Goal: Information Seeking & Learning: Understand process/instructions

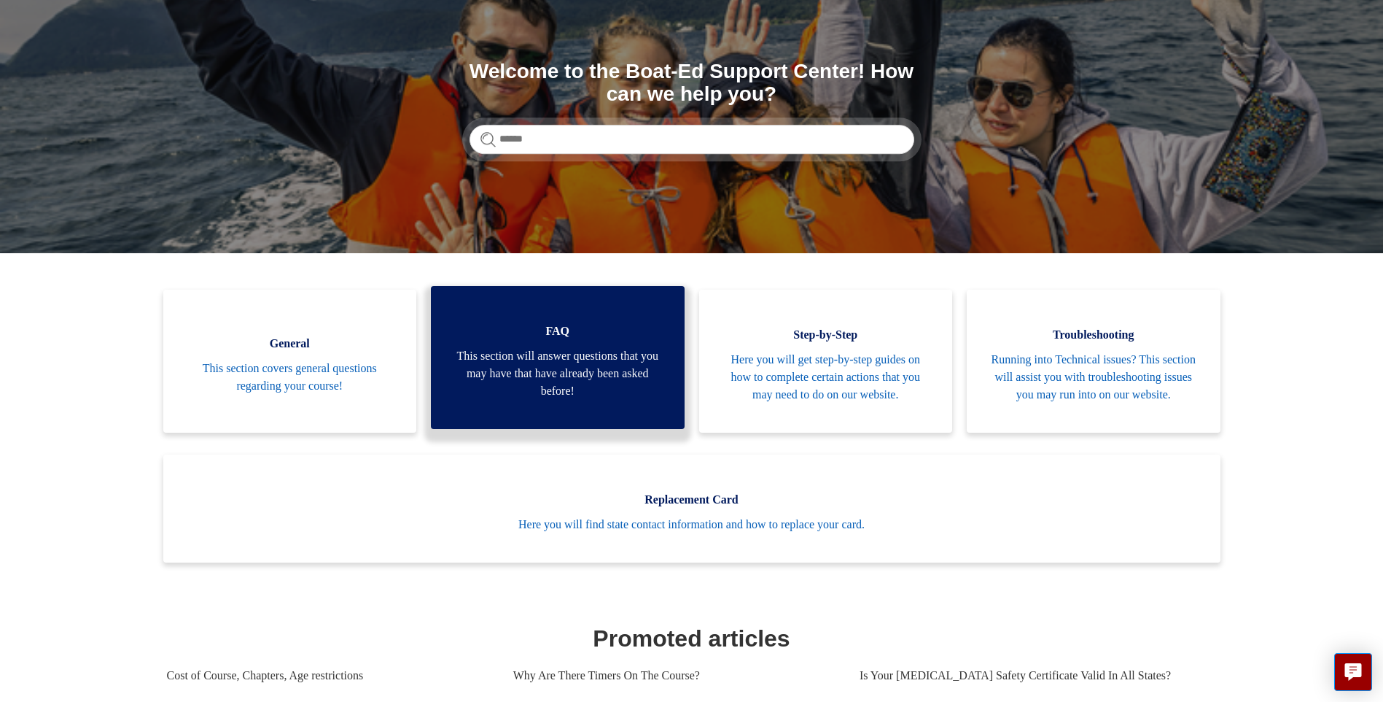
scroll to position [146, 0]
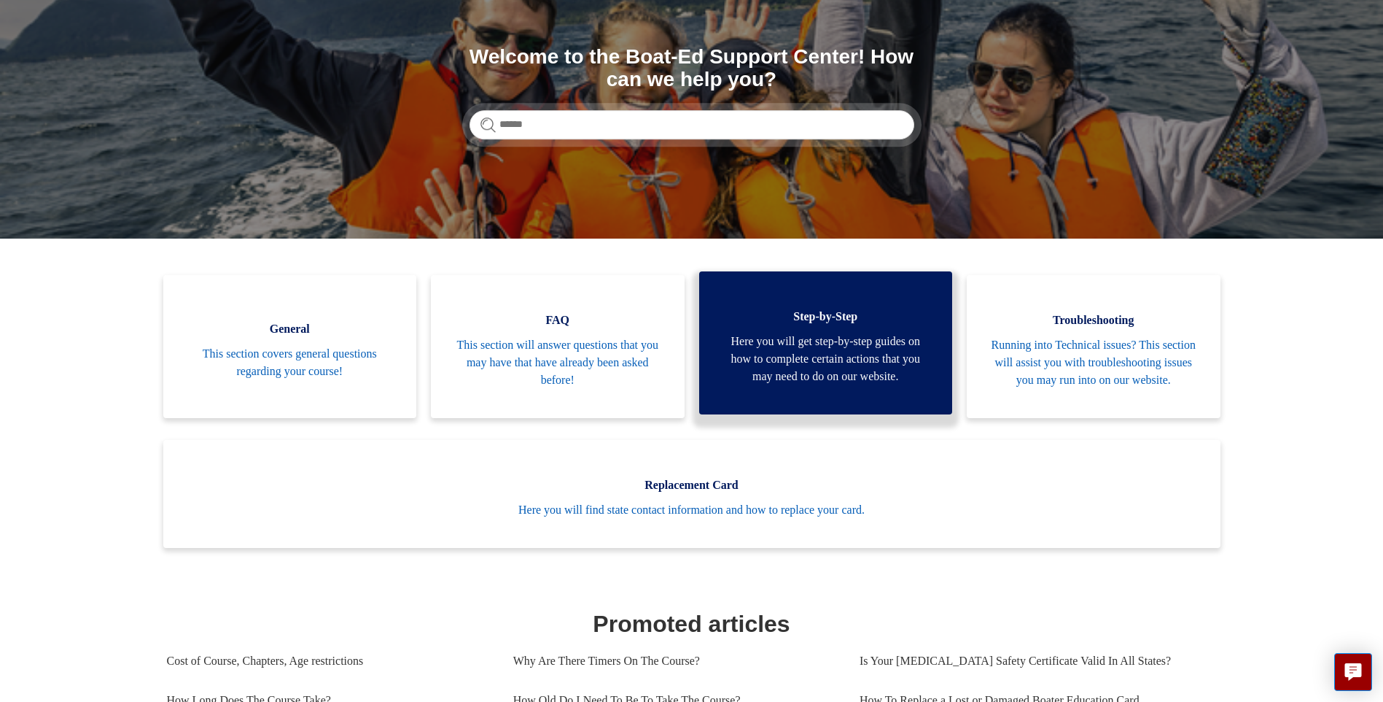
click at [795, 383] on span "Here you will get step-by-step guides on how to complete certain actions that y…" at bounding box center [826, 359] width 210 height 53
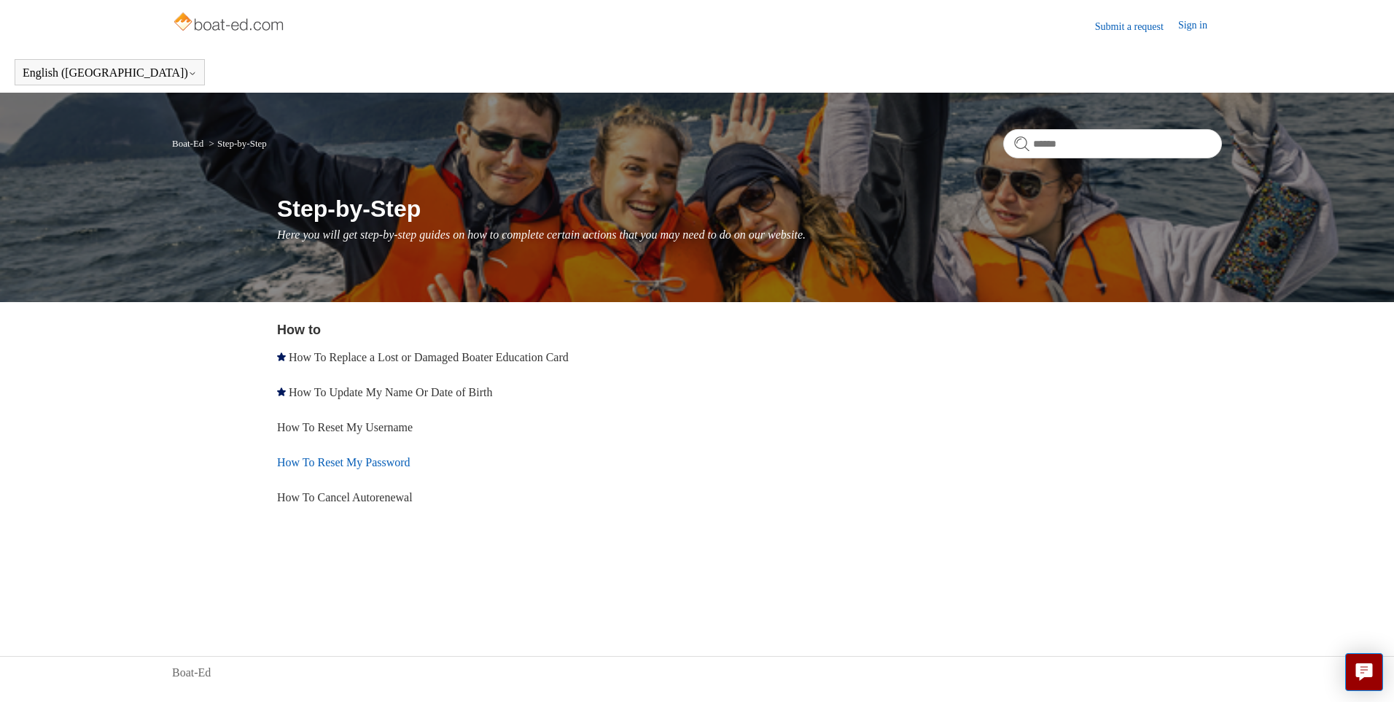
click at [372, 458] on link "How To Reset My Password" at bounding box center [343, 462] width 133 height 12
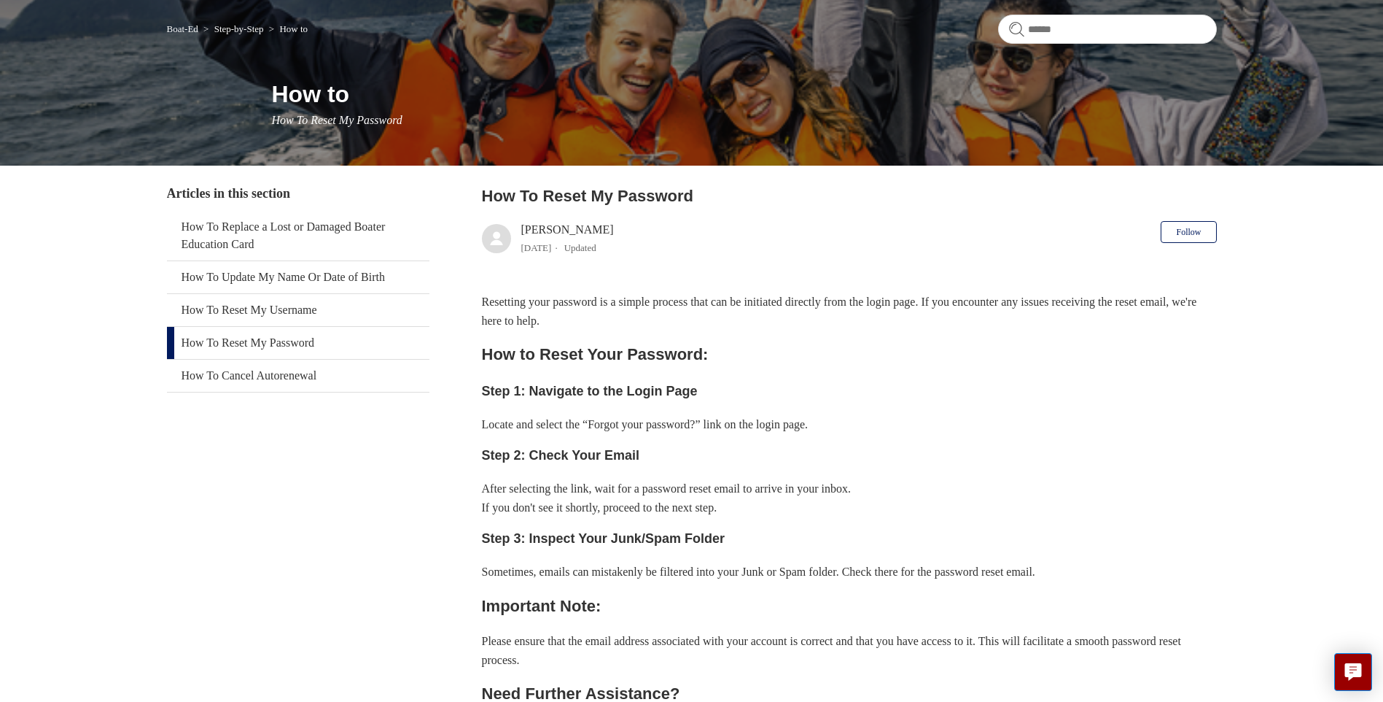
scroll to position [73, 0]
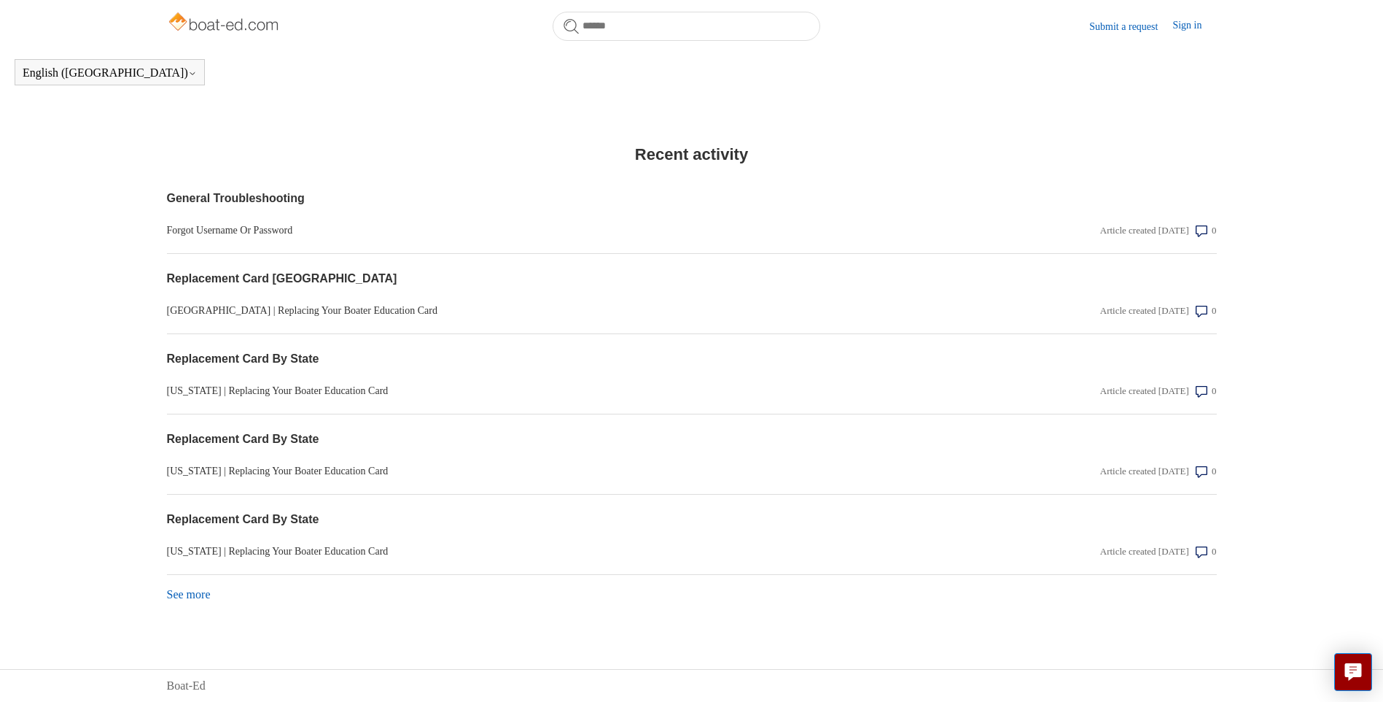
scroll to position [1098, 0]
click at [262, 228] on link "Forgot Username Or Password" at bounding box center [534, 229] width 735 height 15
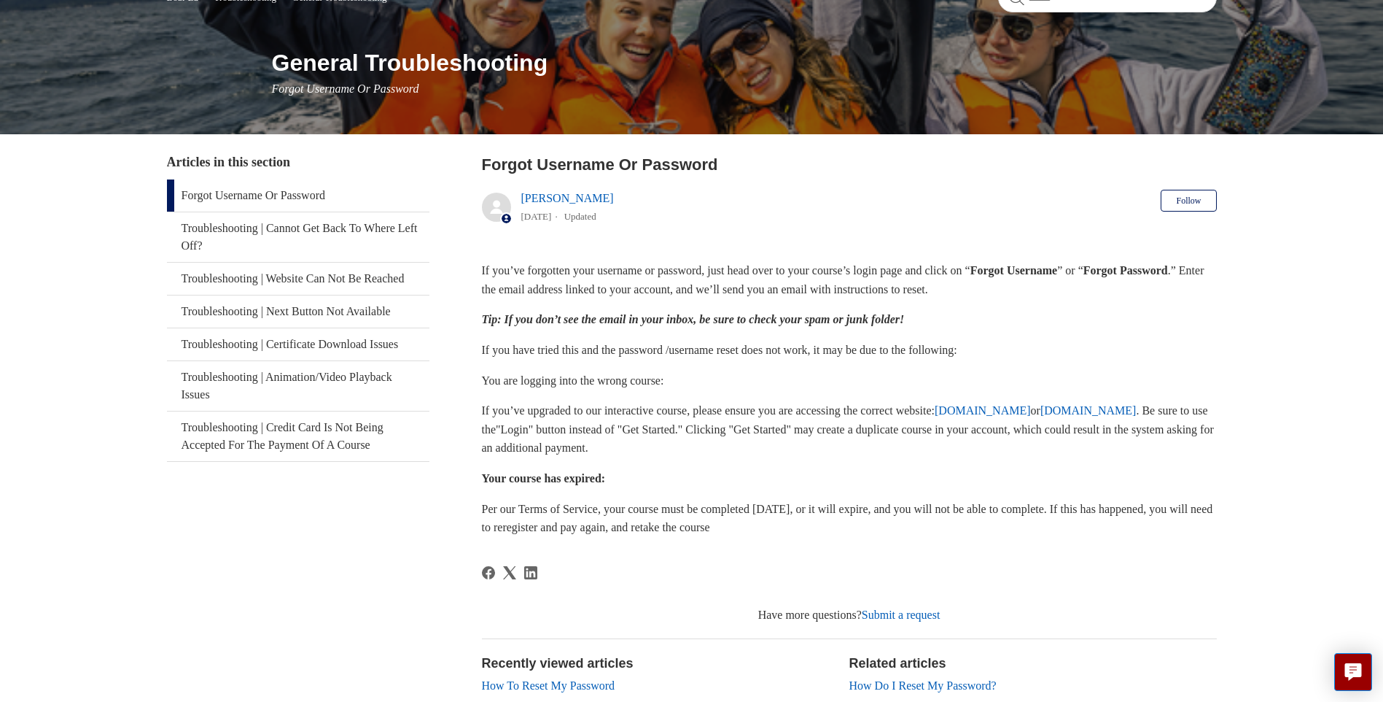
scroll to position [219, 0]
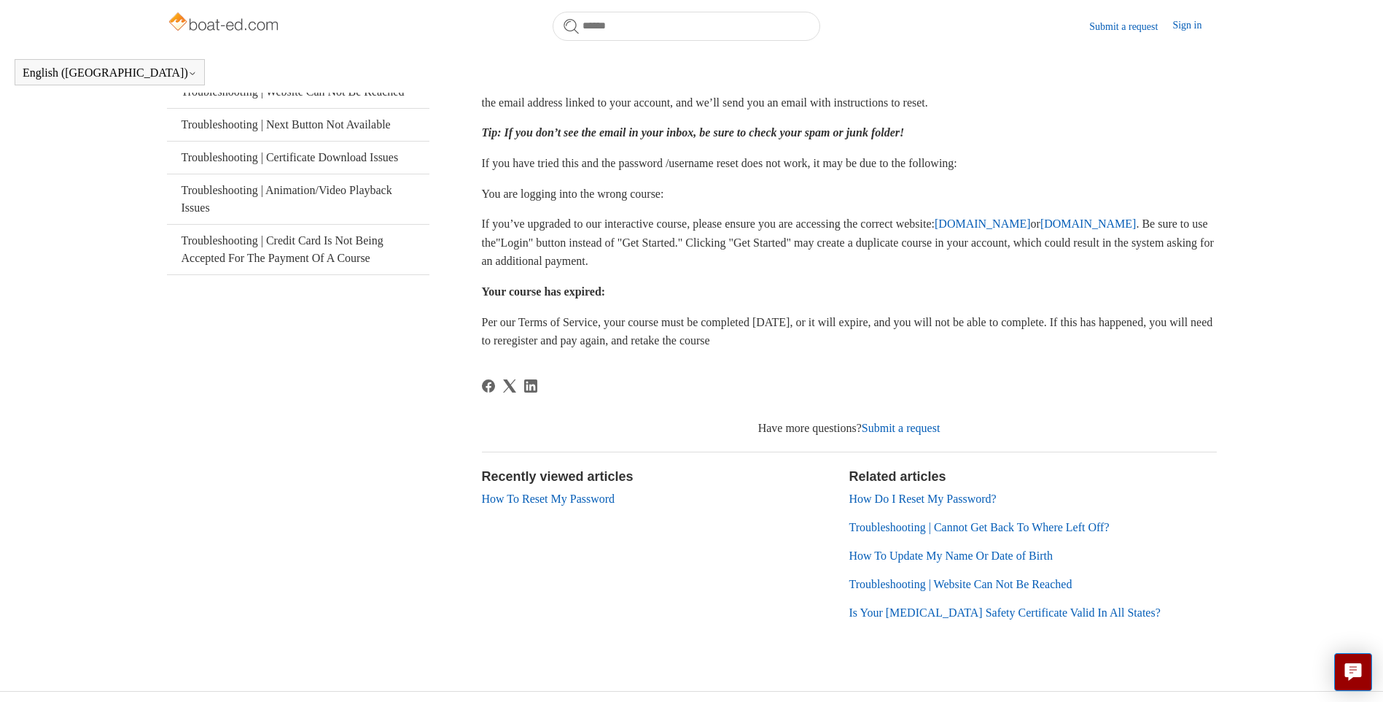
click at [565, 505] on link "How To Reset My Password" at bounding box center [548, 498] width 133 height 12
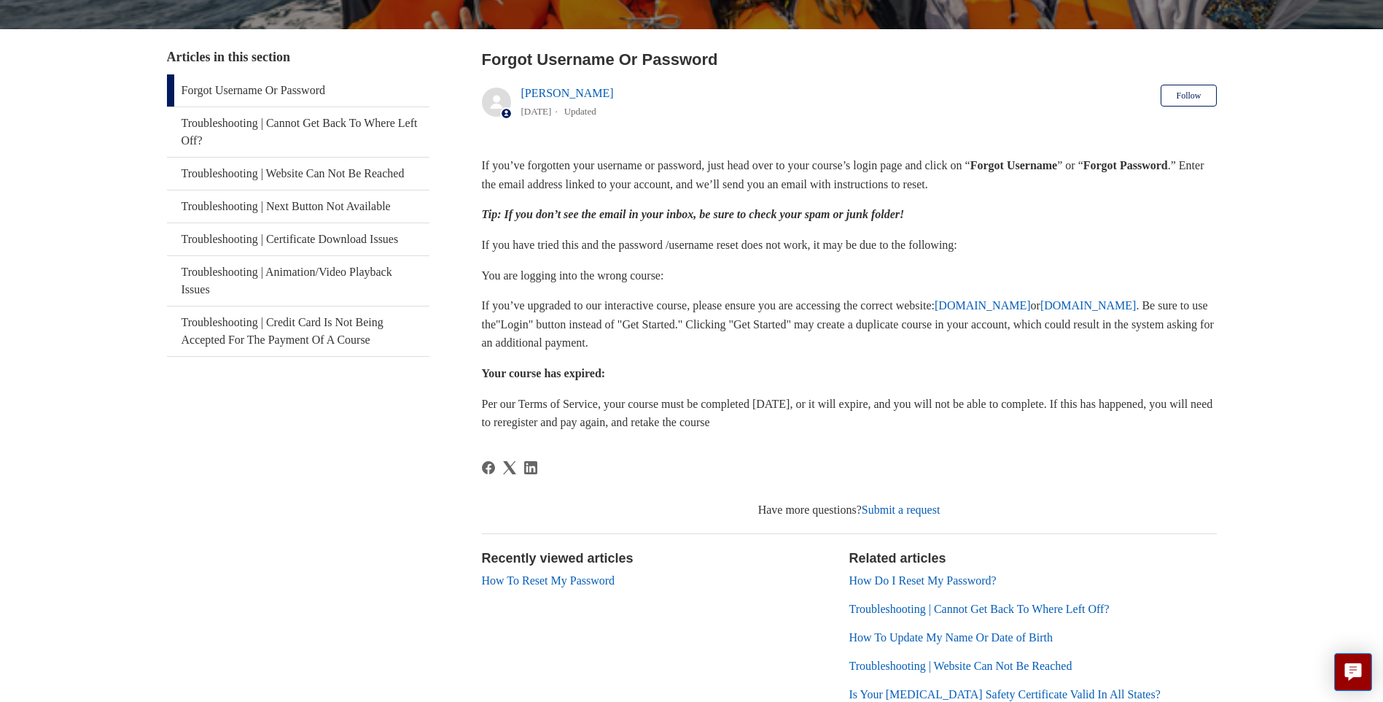
scroll to position [292, 0]
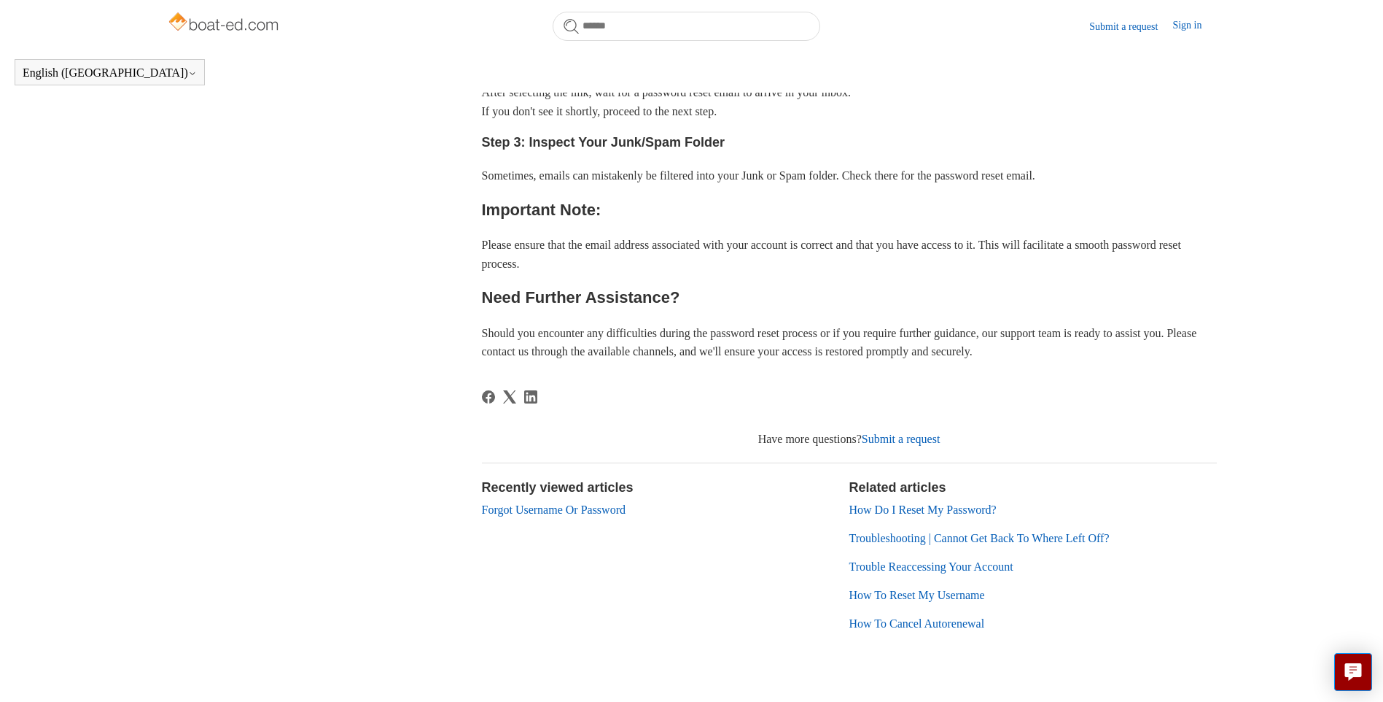
scroll to position [502, 0]
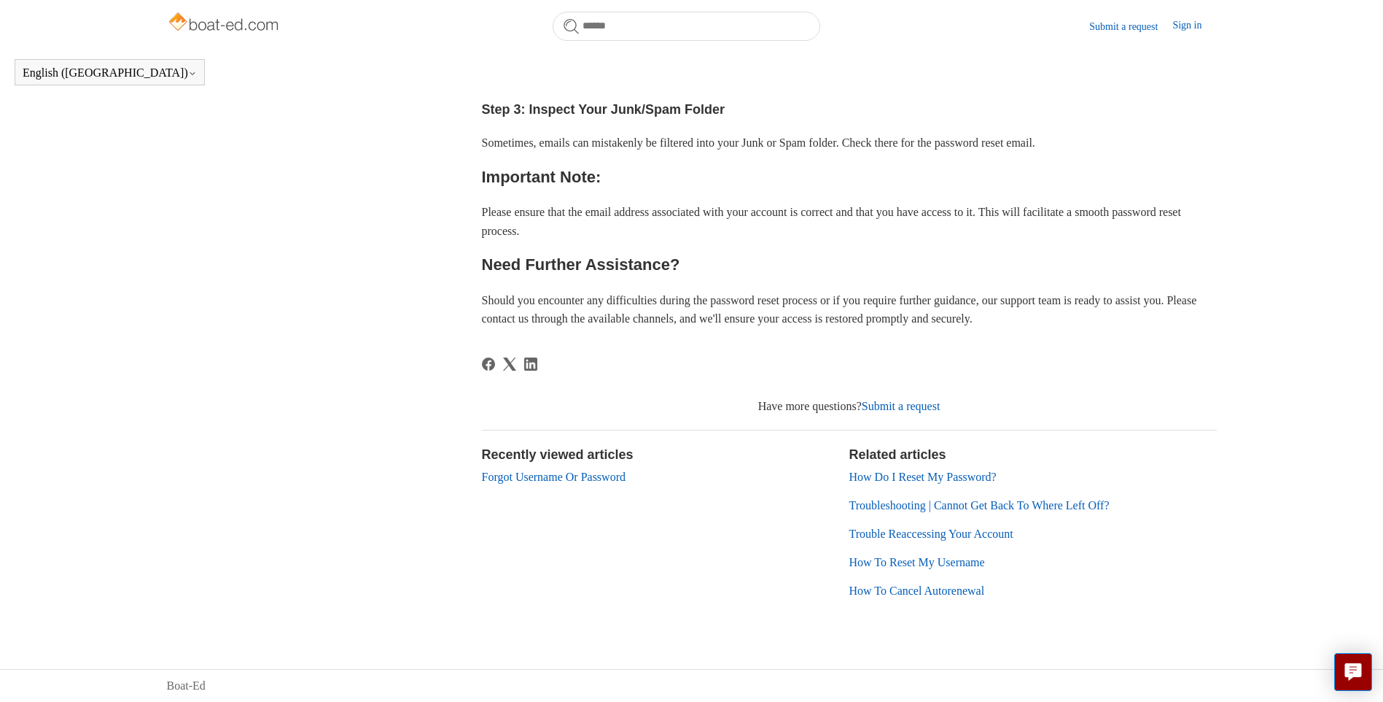
click at [891, 405] on link "Submit a request" at bounding box center [901, 406] width 79 height 12
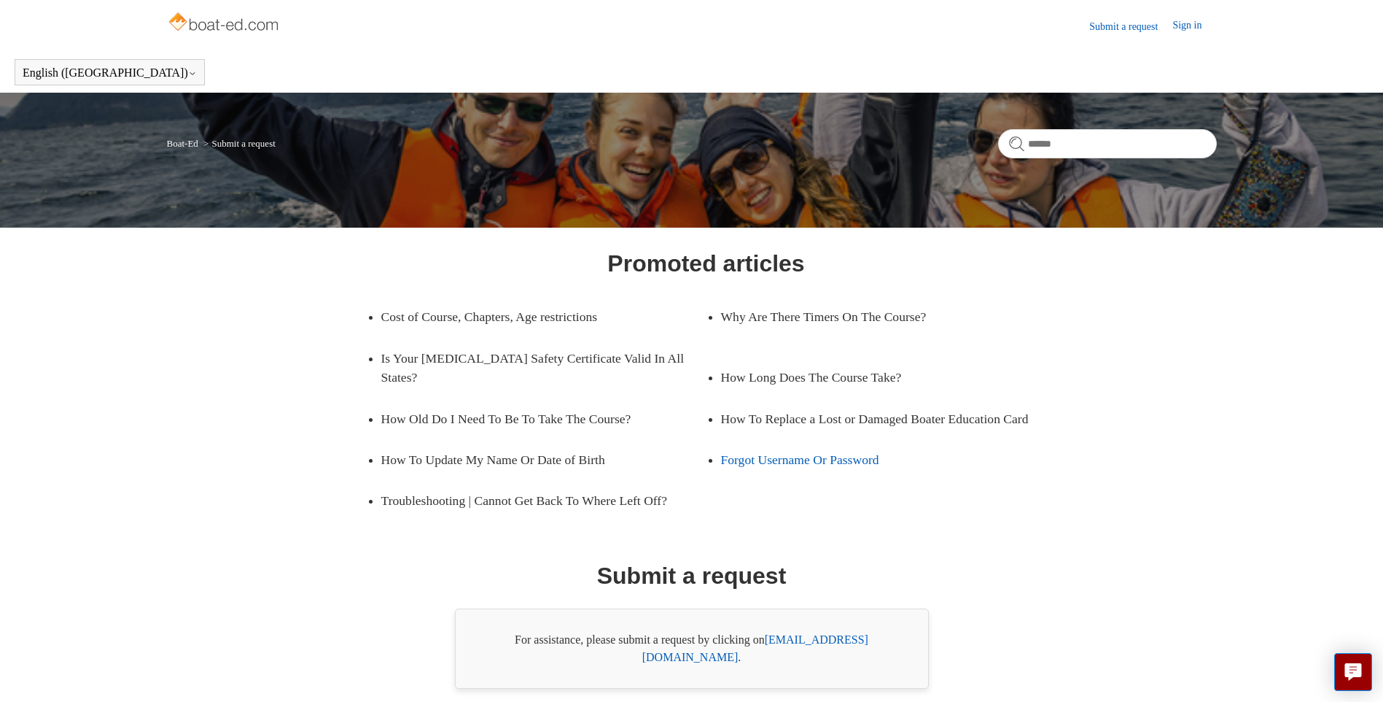
click at [782, 457] on link "Forgot Username Or Password" at bounding box center [872, 459] width 303 height 41
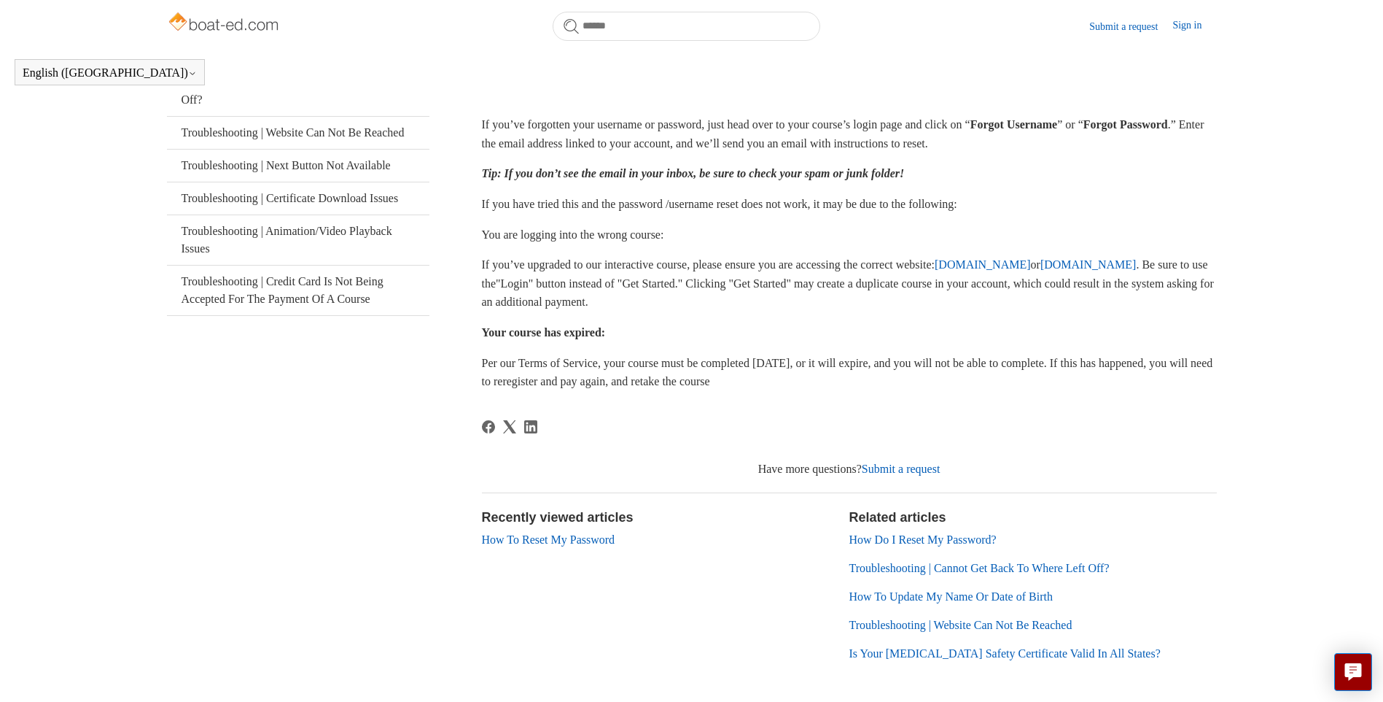
scroll to position [314, 0]
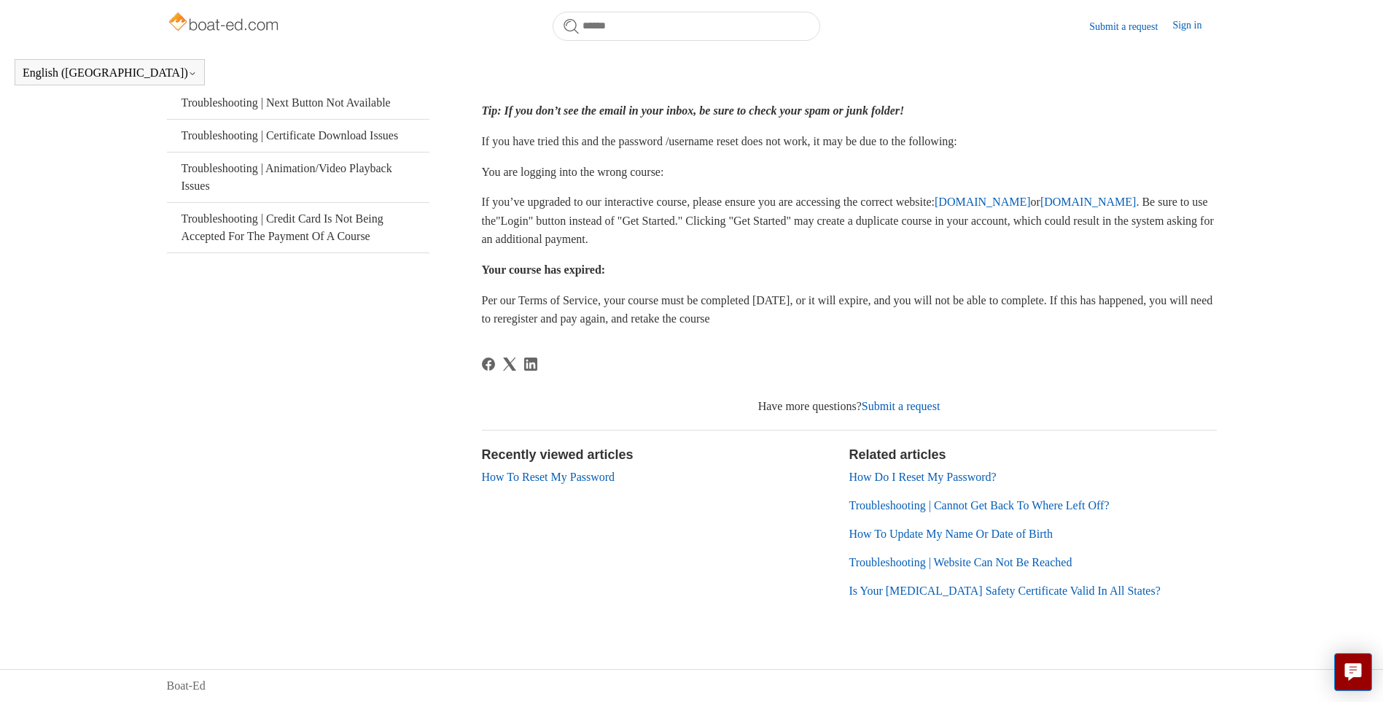
click at [893, 405] on link "Submit a request" at bounding box center [901, 406] width 79 height 12
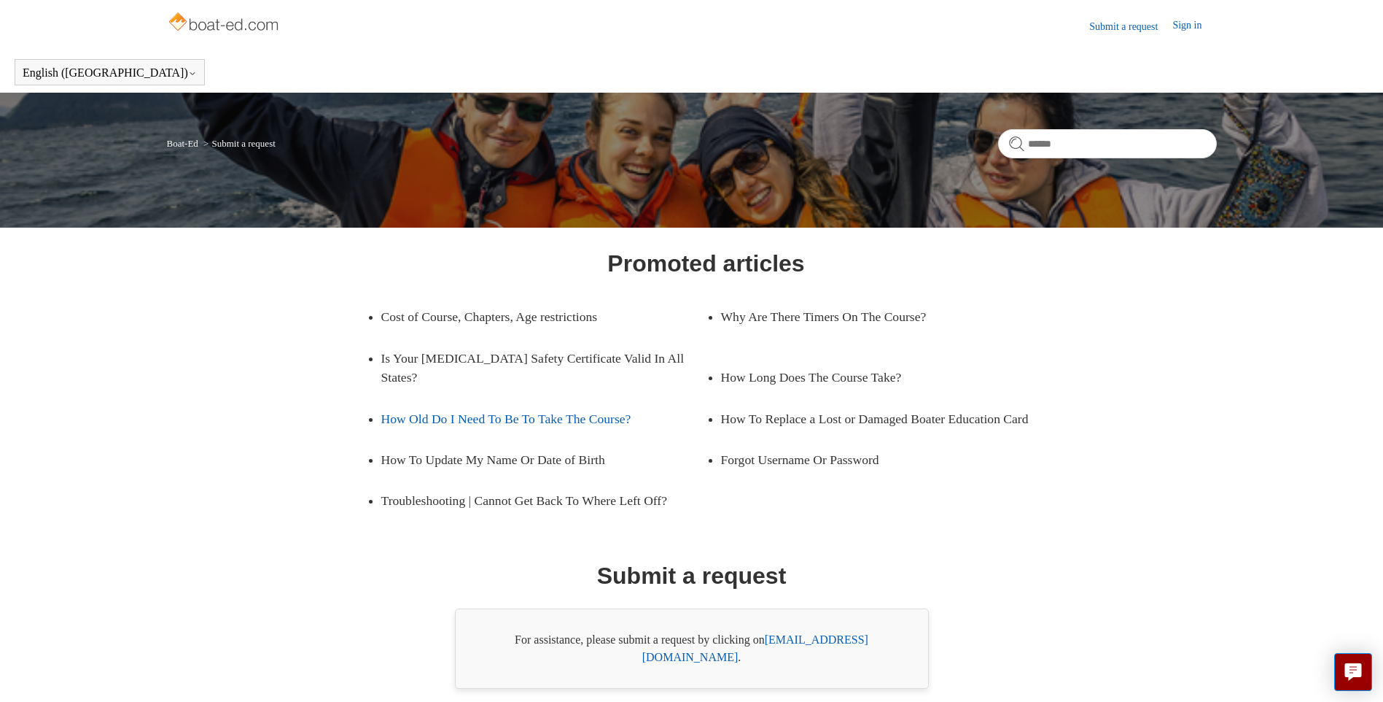
scroll to position [46, 0]
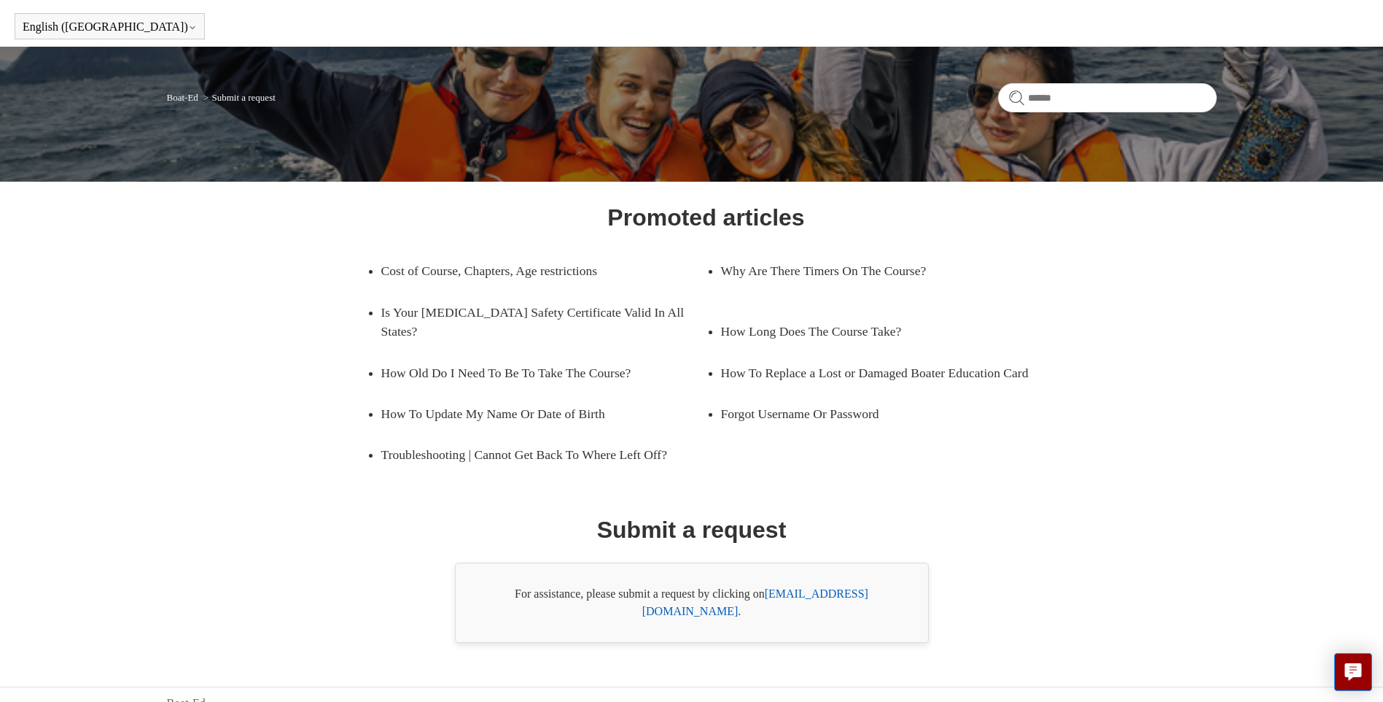
click at [799, 592] on link "support@boat-ed.com" at bounding box center [755, 602] width 226 height 30
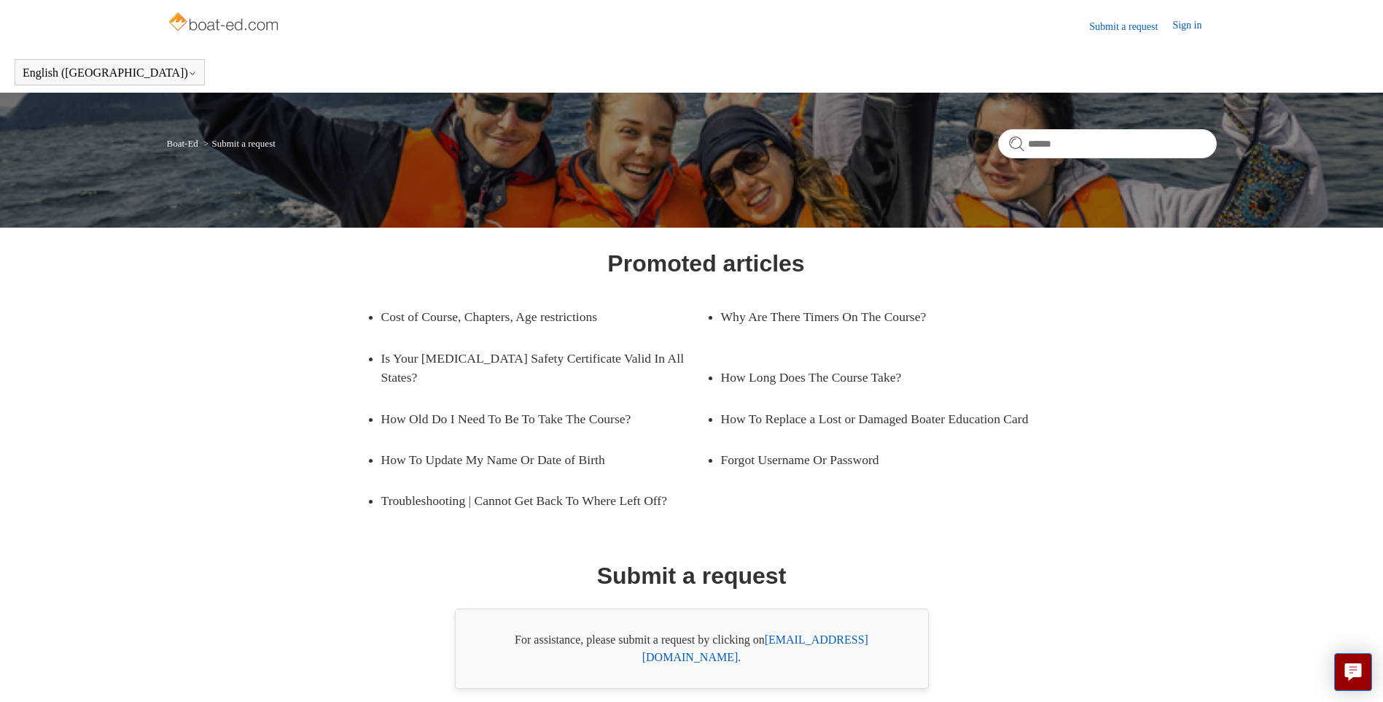
click at [1184, 23] on link "Sign in" at bounding box center [1195, 27] width 44 height 18
